Goal: Task Accomplishment & Management: Use online tool/utility

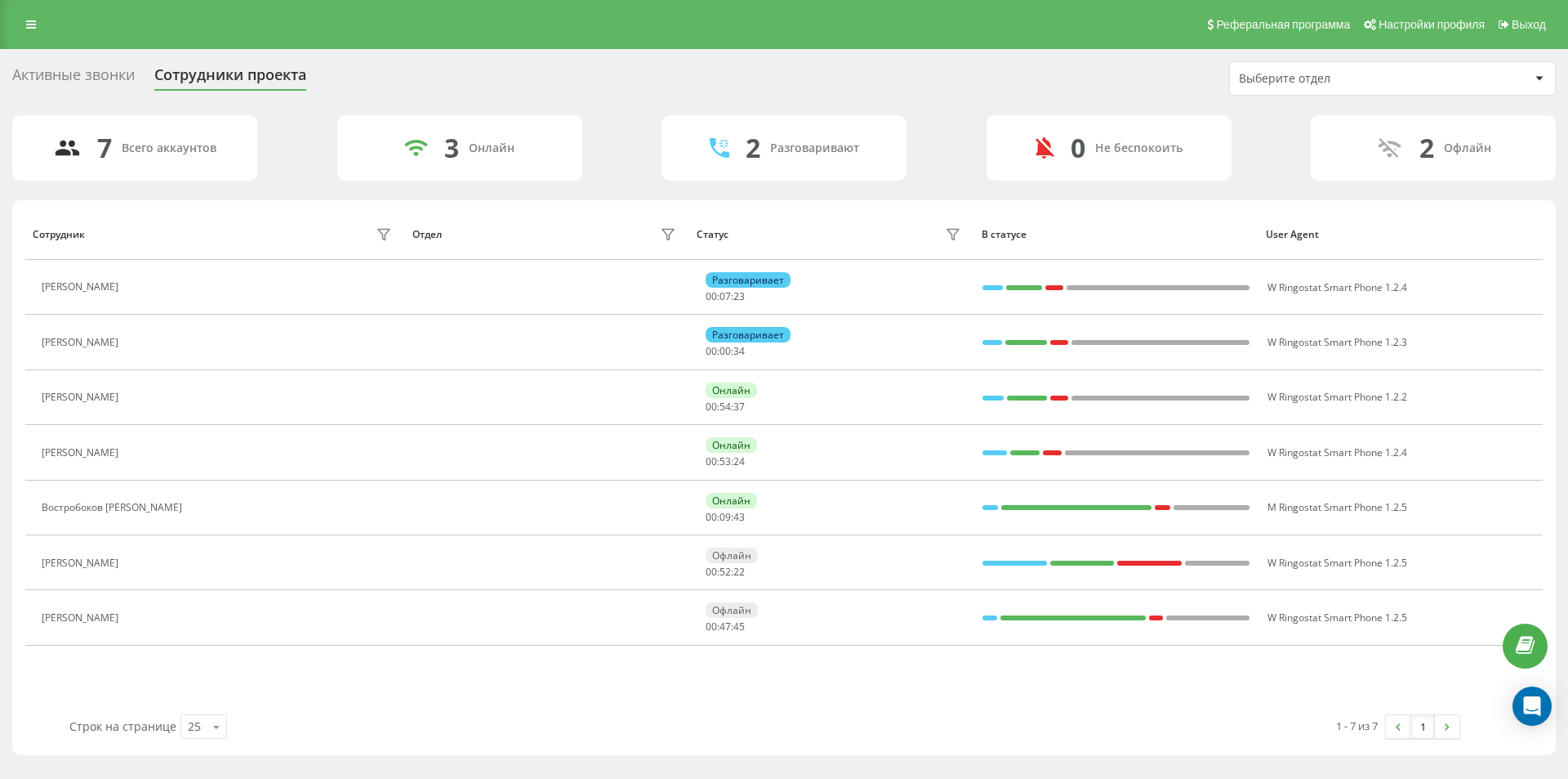
click at [46, 30] on div "Реферальная программа Настройки профиля Выход" at bounding box center [784, 24] width 1568 height 49
click at [31, 30] on icon at bounding box center [31, 24] width 10 height 11
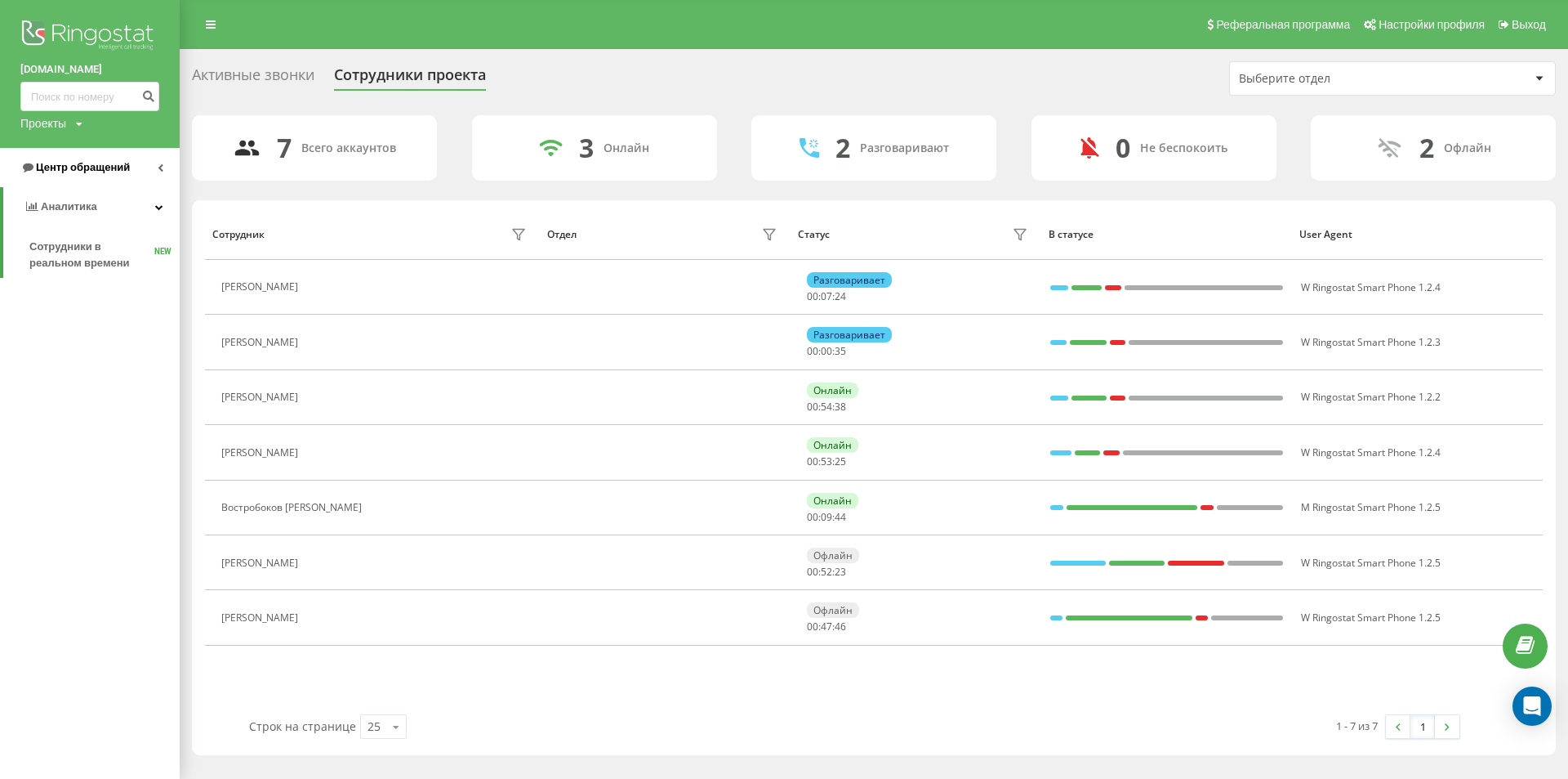
click at [81, 170] on span "Центр обращений" at bounding box center [82, 167] width 94 height 12
click at [105, 271] on span "Отчет о пропущенных необработанных звонках" at bounding box center [101, 274] width 142 height 32
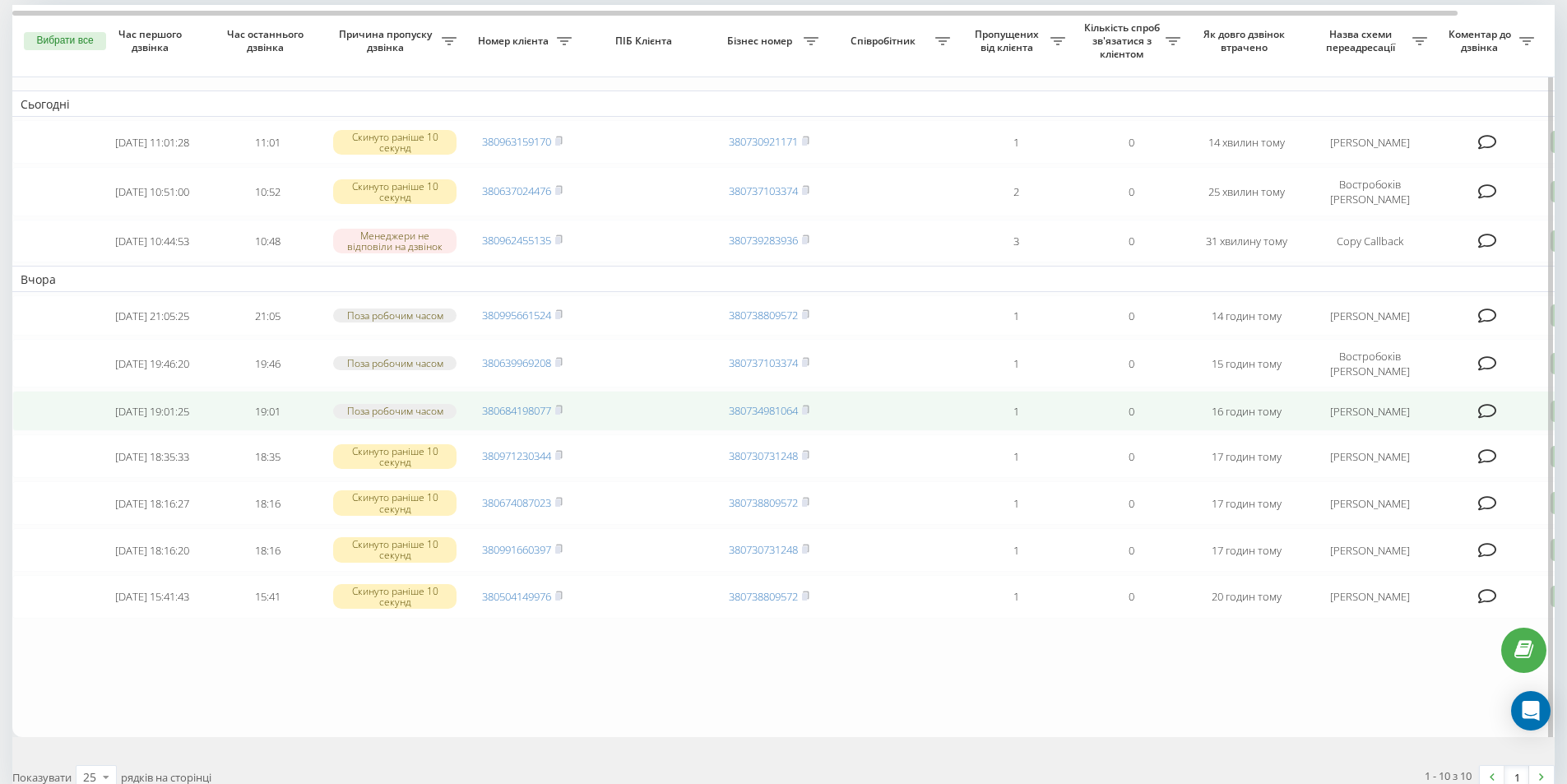
scroll to position [165, 0]
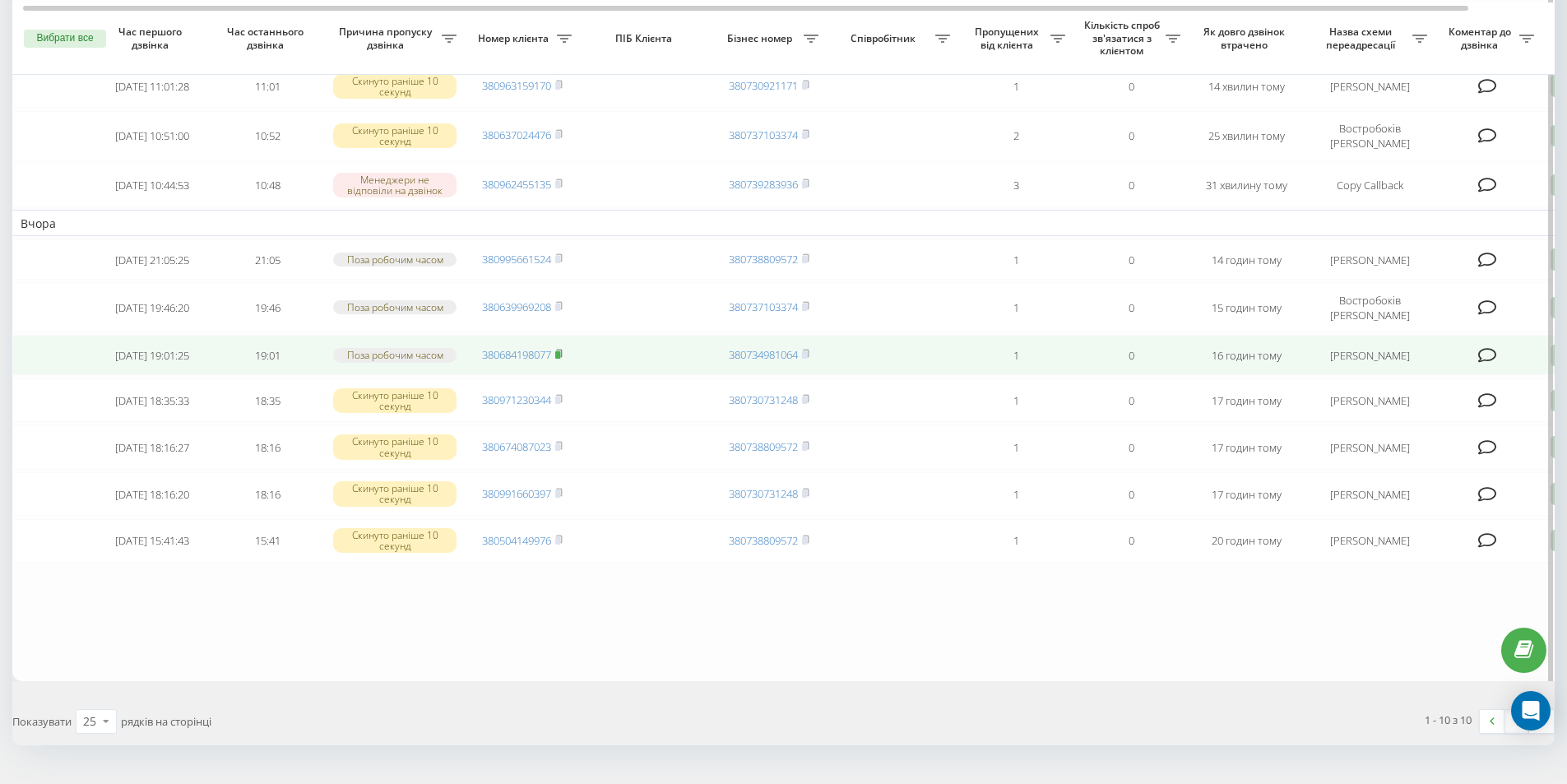
click at [560, 358] on rect at bounding box center [558, 355] width 5 height 7
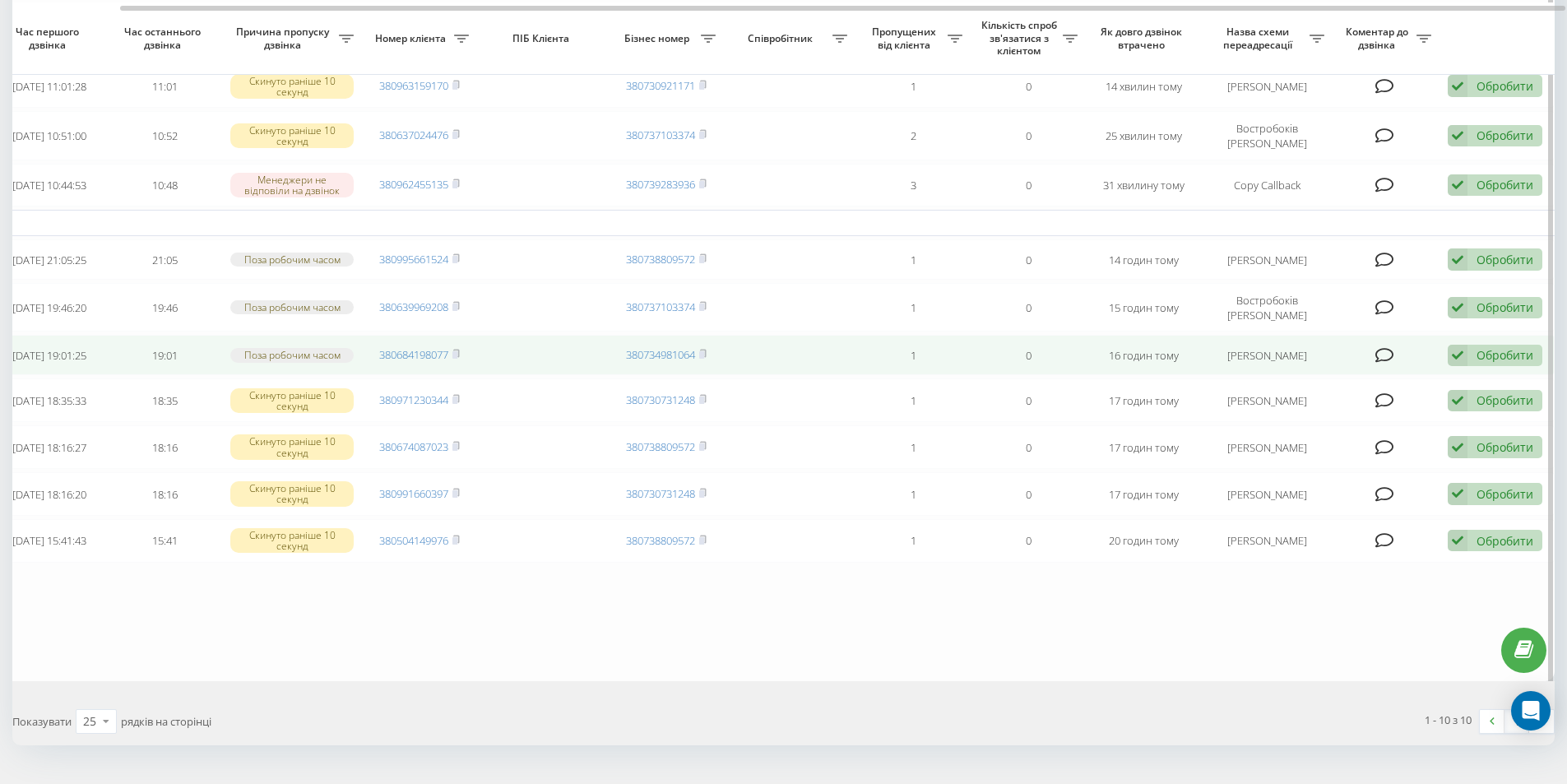
click at [1477, 363] on font "Обробити" at bounding box center [1504, 355] width 56 height 16
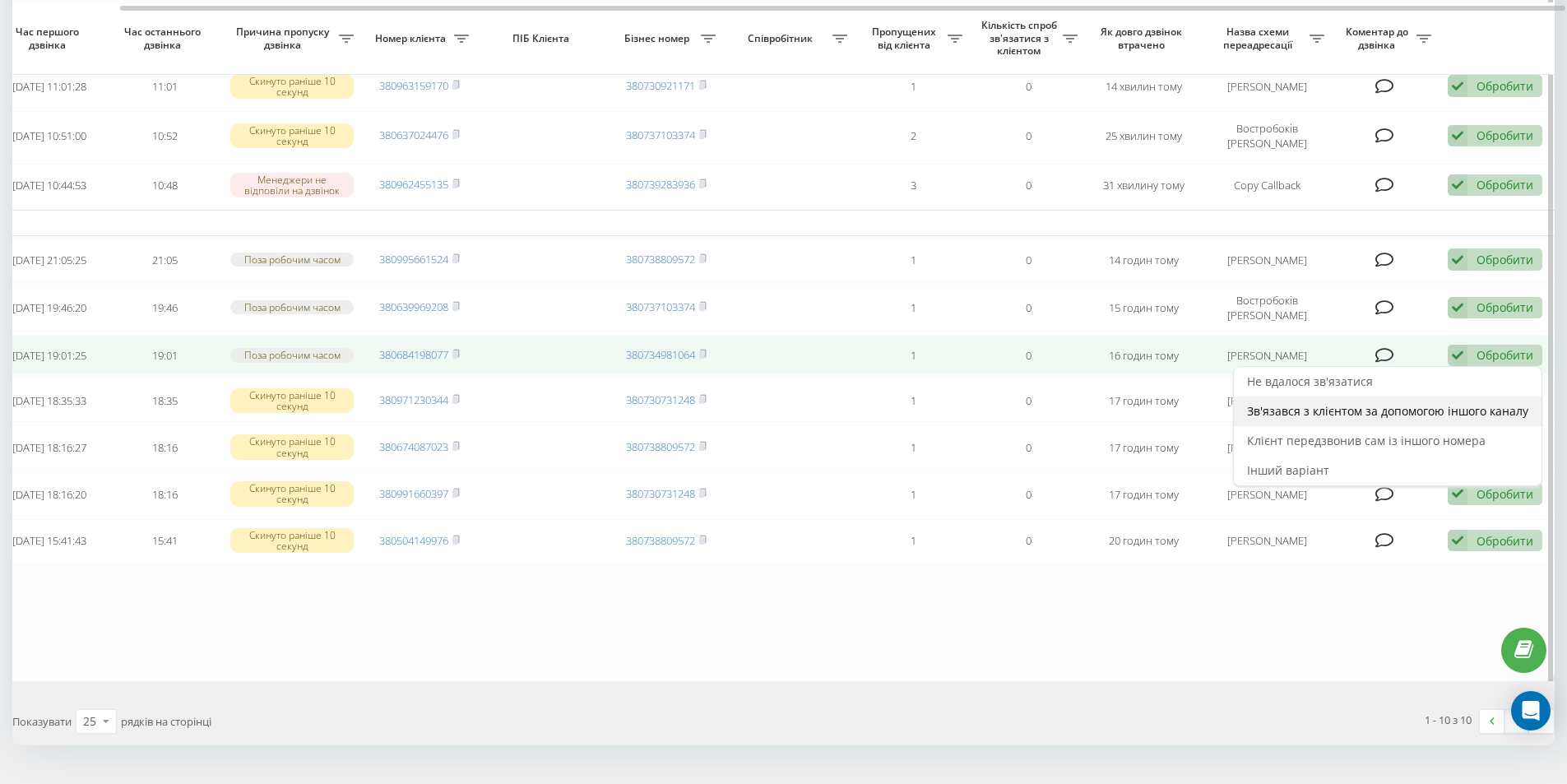
click at [1315, 419] on font "Зв'язався з клієнтом за допомогою іншого каналу" at bounding box center [1388, 411] width 282 height 16
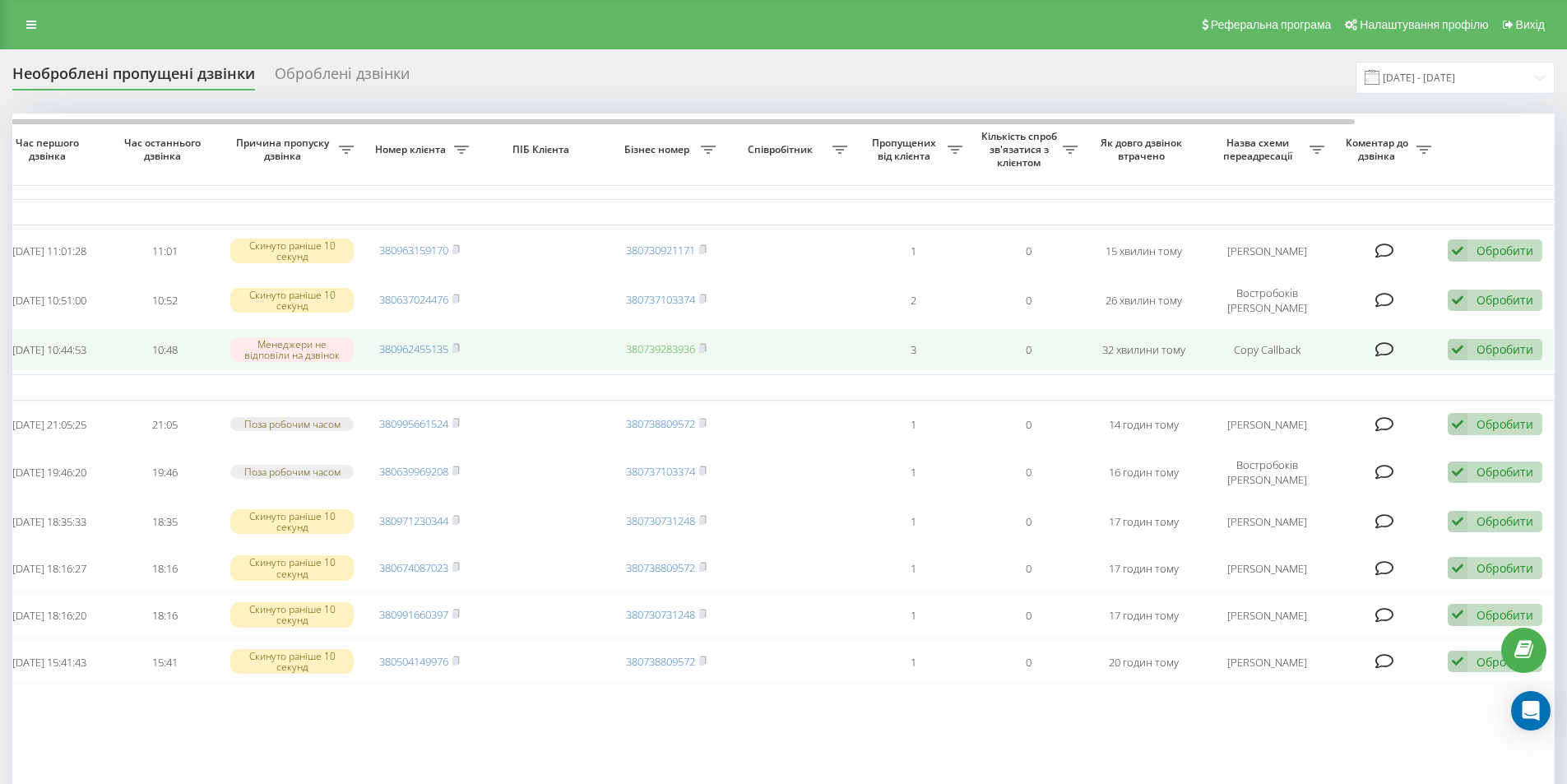
scroll to position [0, 0]
